Goal: Obtain resource: Obtain resource

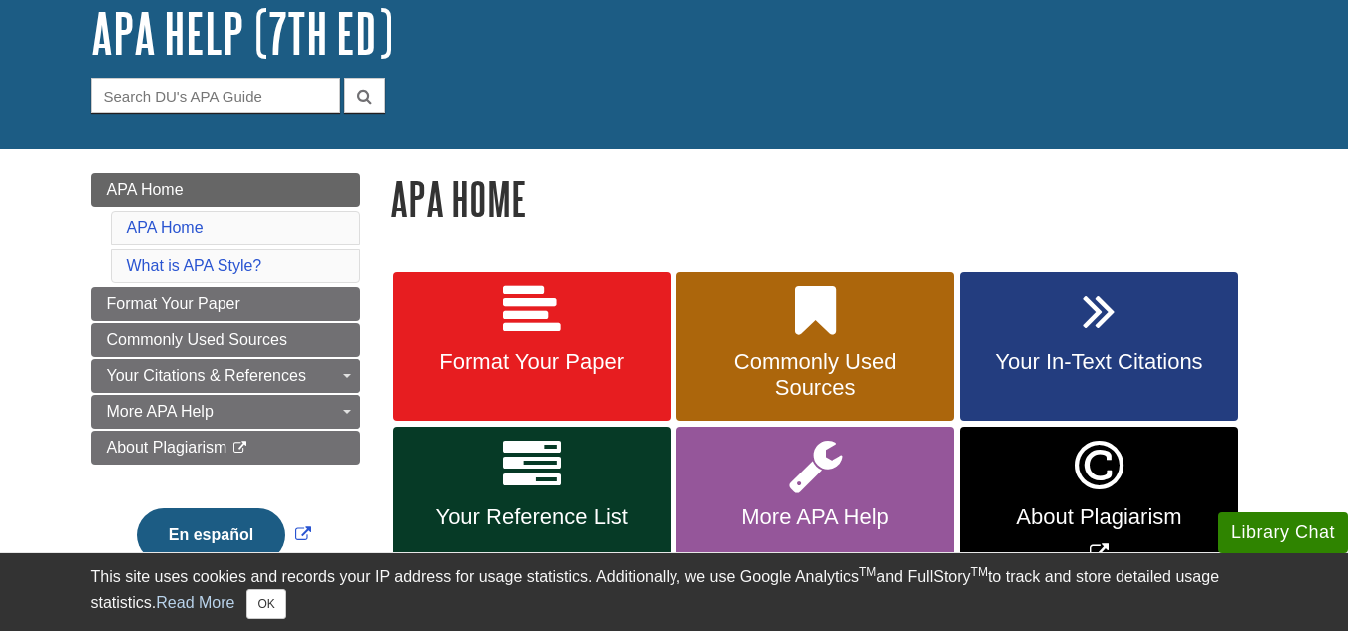
scroll to position [137, 0]
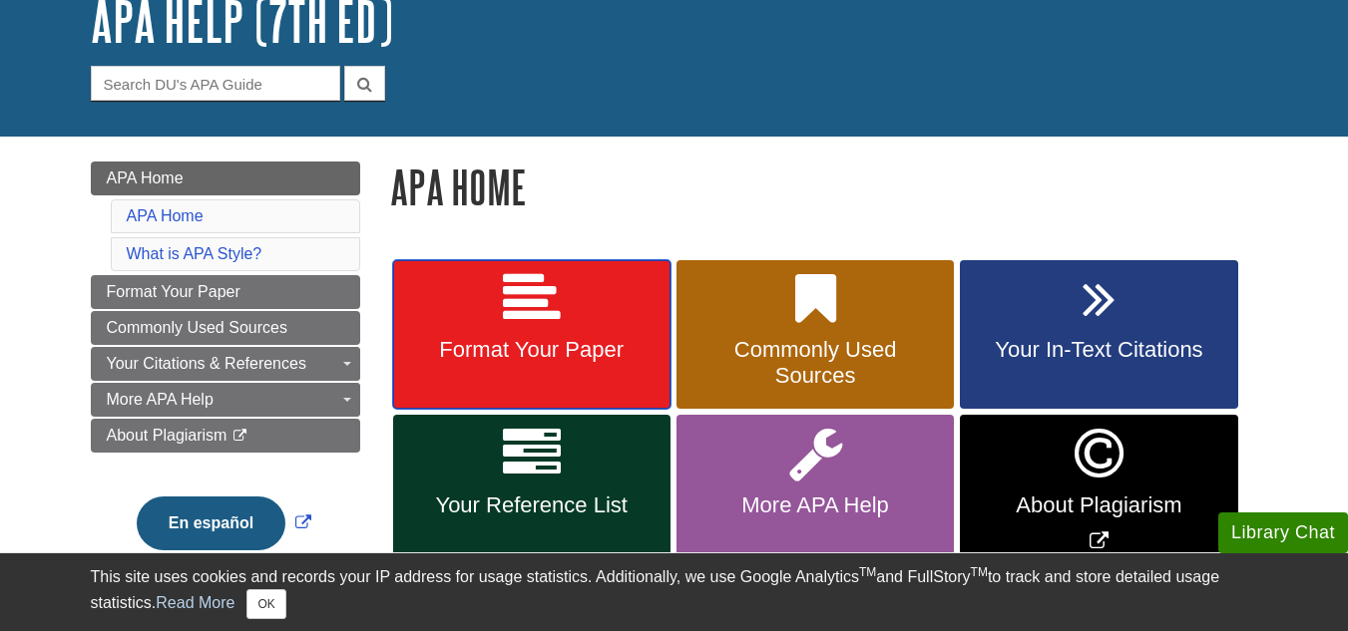
click at [623, 344] on span "Format Your Paper" at bounding box center [531, 350] width 247 height 26
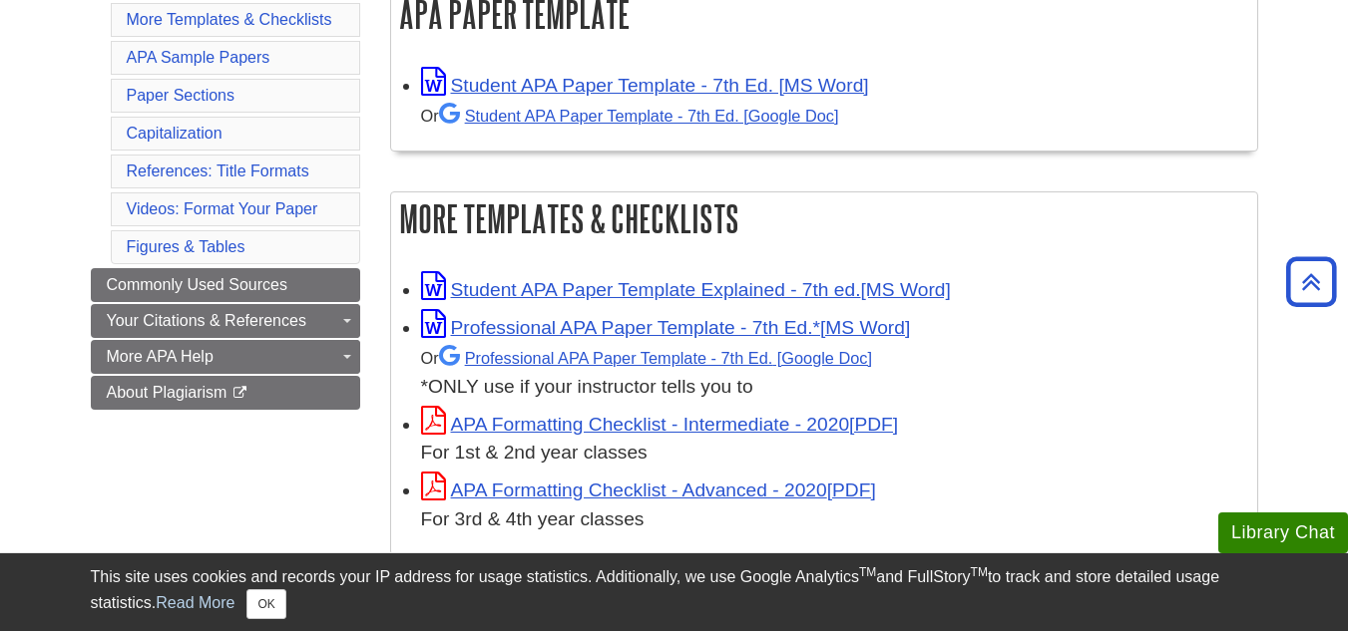
scroll to position [406, 0]
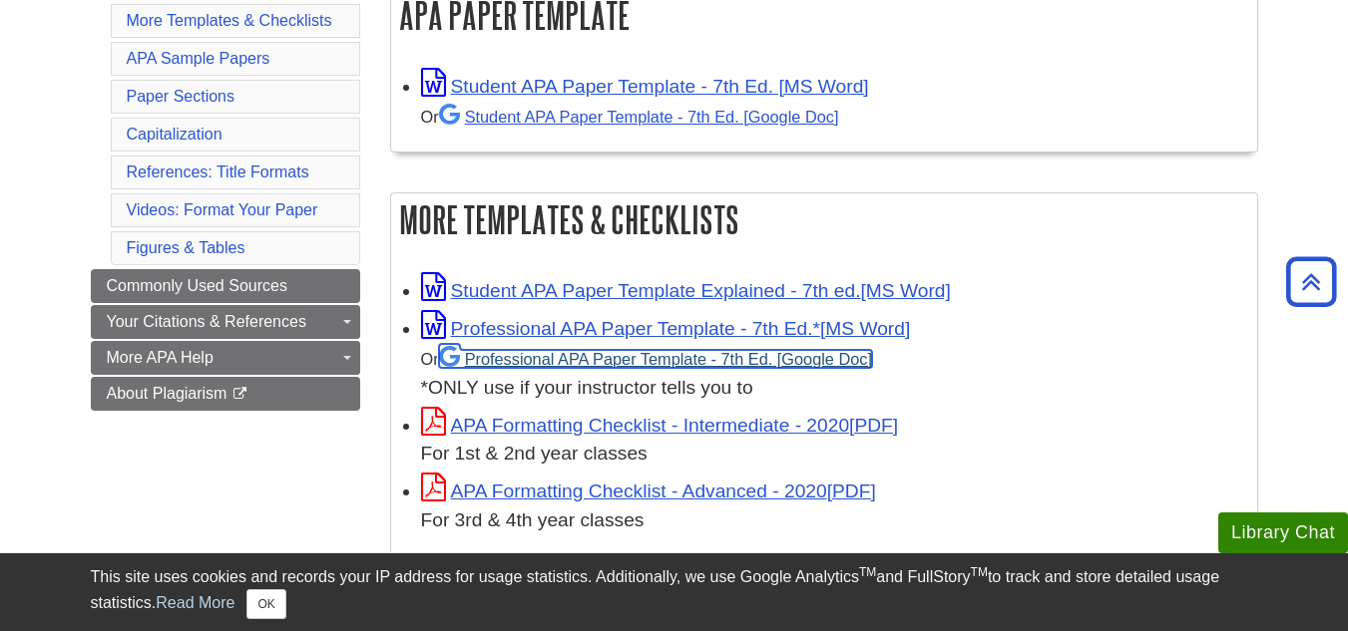
click at [528, 360] on link "Professional APA Paper Template - 7th Ed." at bounding box center [655, 359] width 433 height 18
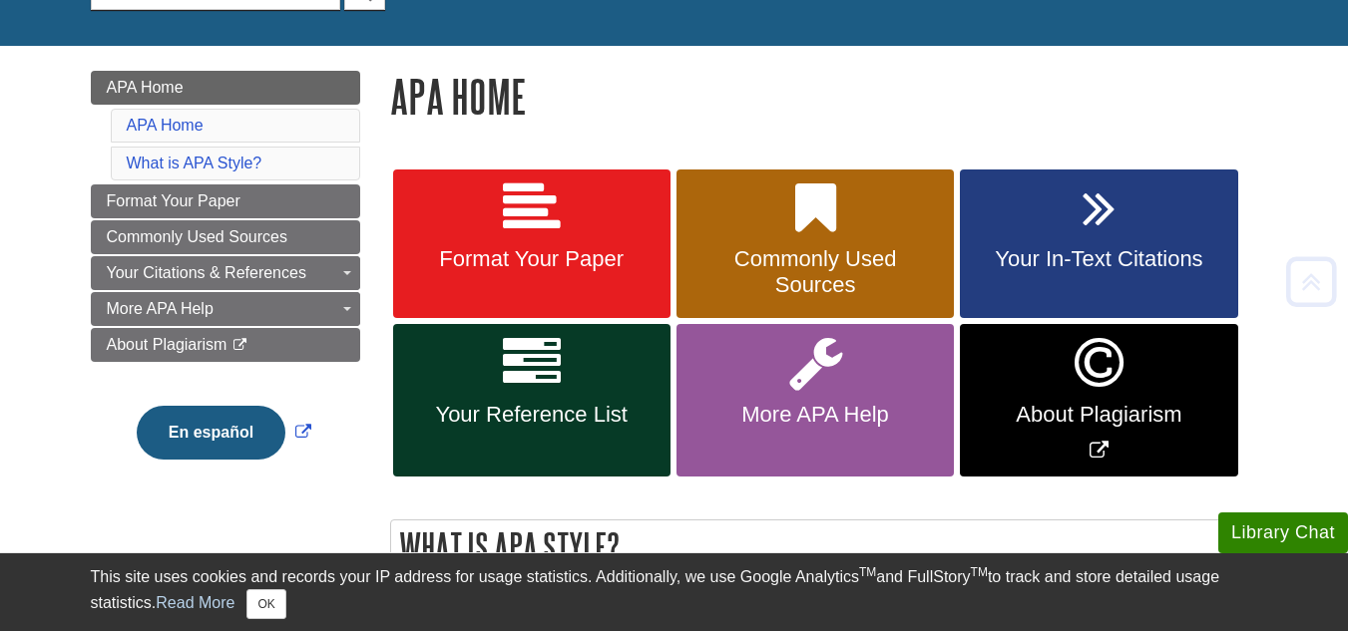
scroll to position [247, 0]
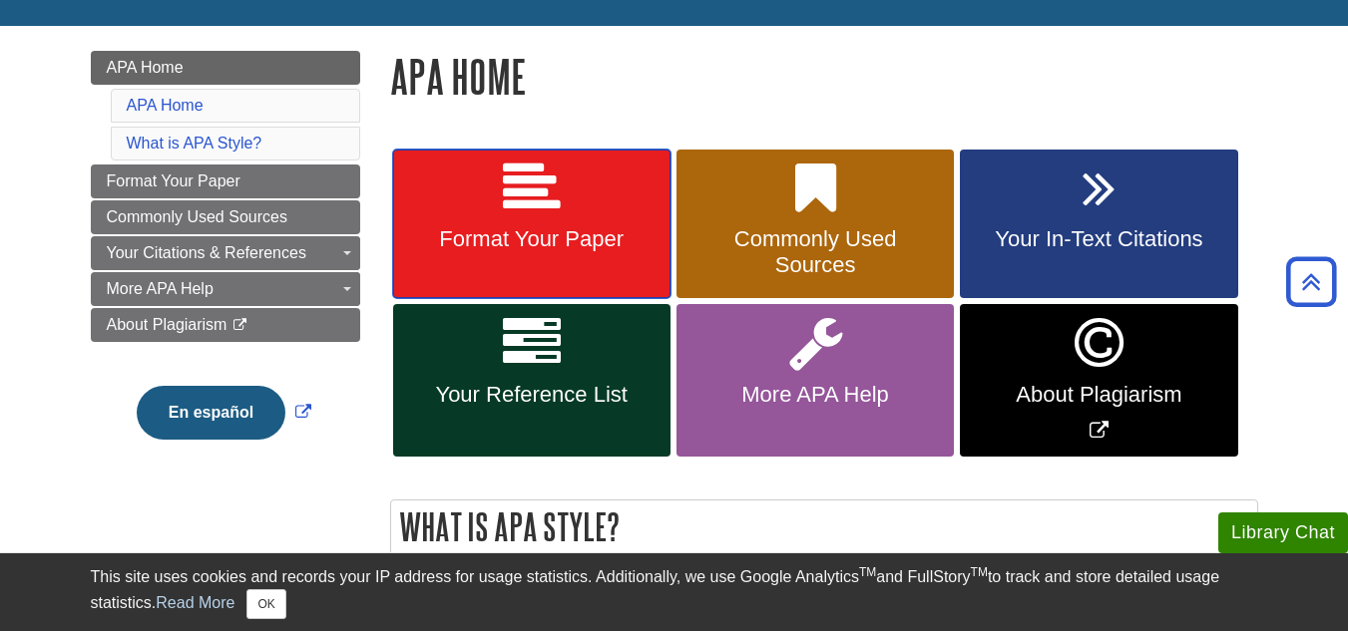
click at [605, 208] on link "Format Your Paper" at bounding box center [531, 225] width 277 height 150
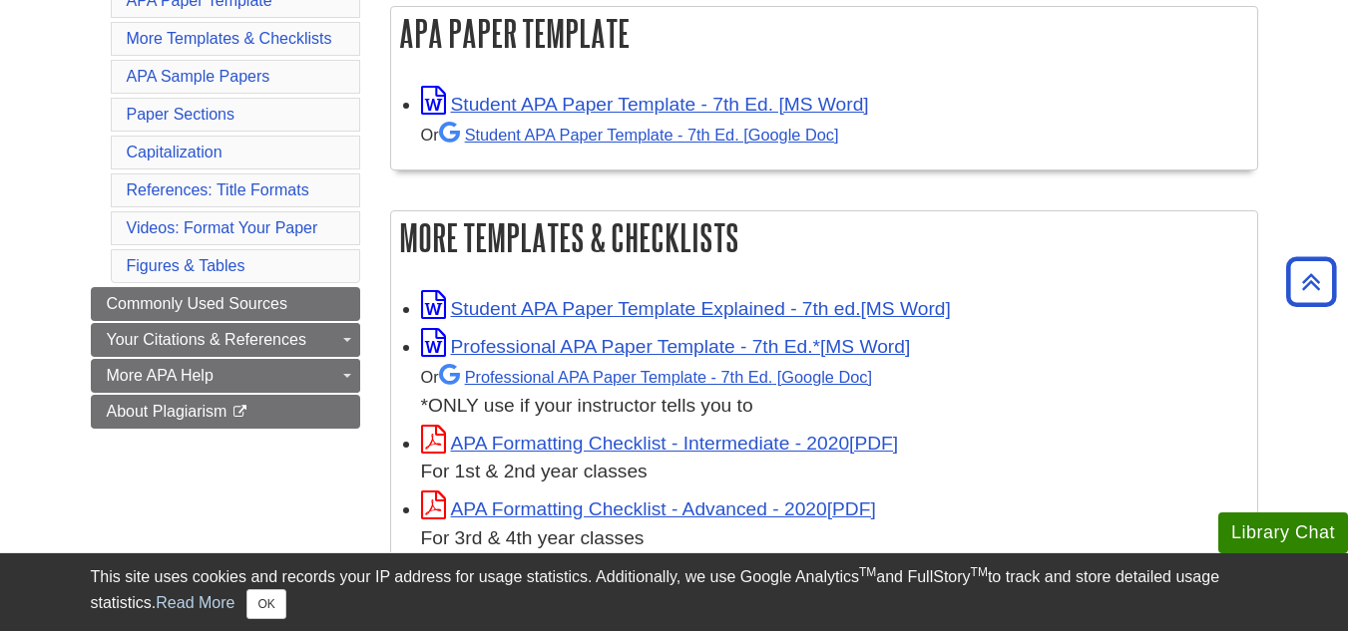
scroll to position [387, 0]
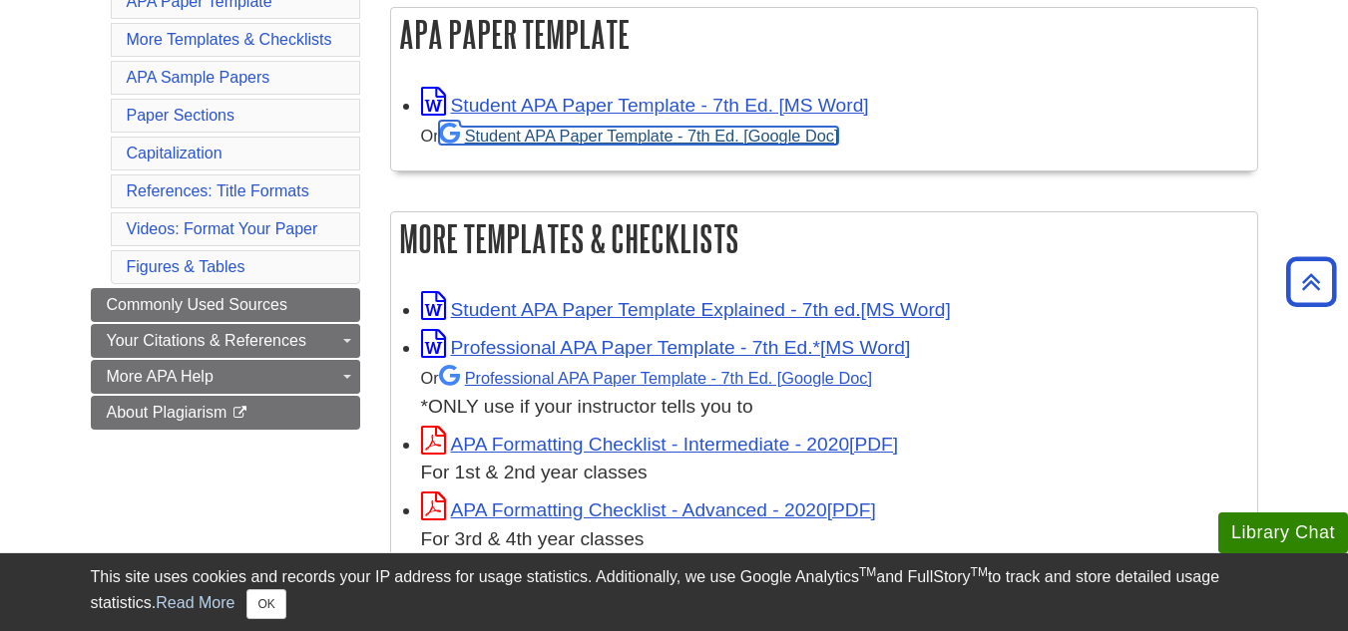
click at [550, 139] on link "Student APA Paper Template - 7th Ed. [Google Doc]" at bounding box center [639, 136] width 400 height 18
